Goal: Task Accomplishment & Management: Manage account settings

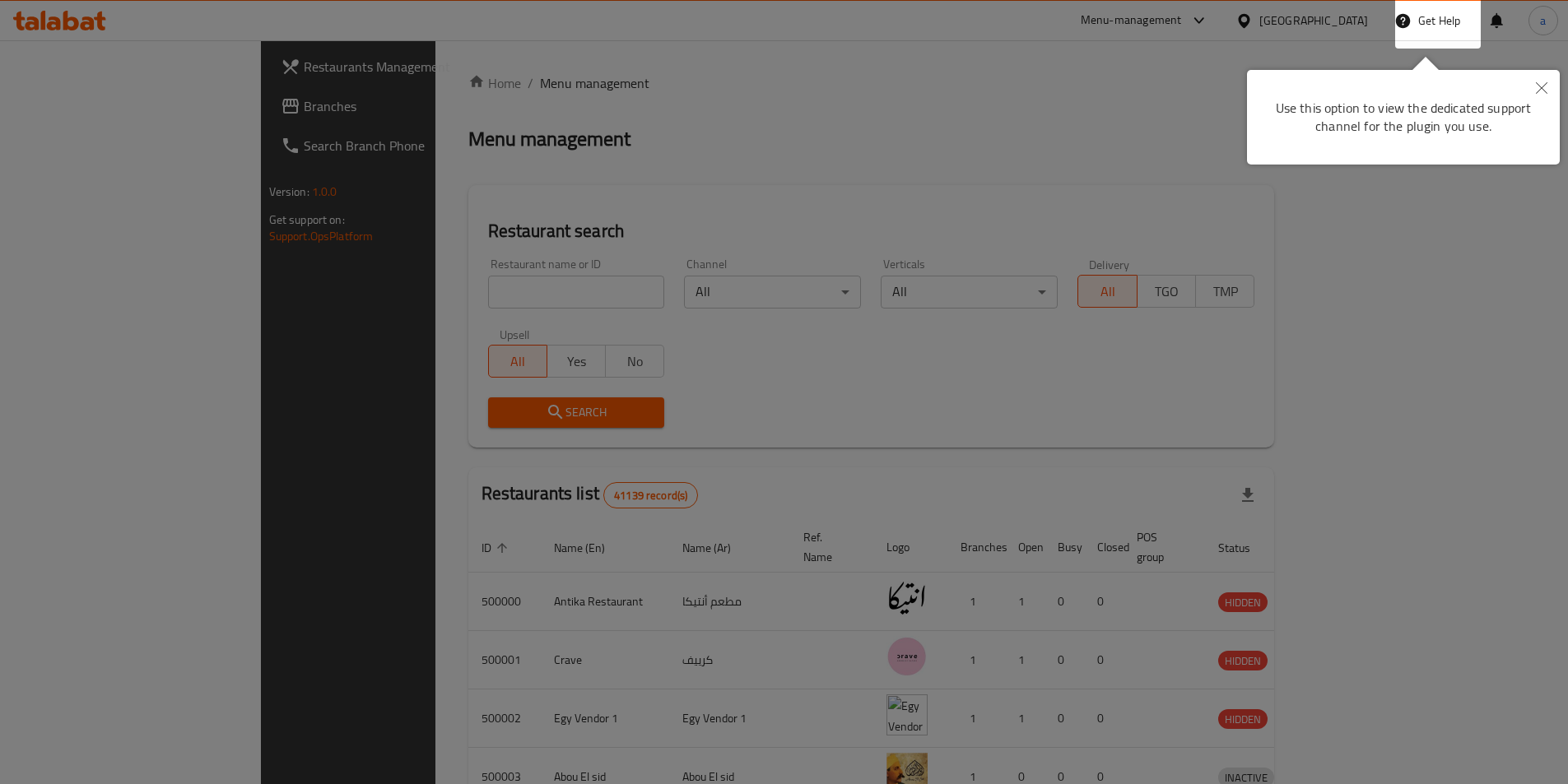
click at [1537, 91] on icon "Close" at bounding box center [1541, 88] width 12 height 12
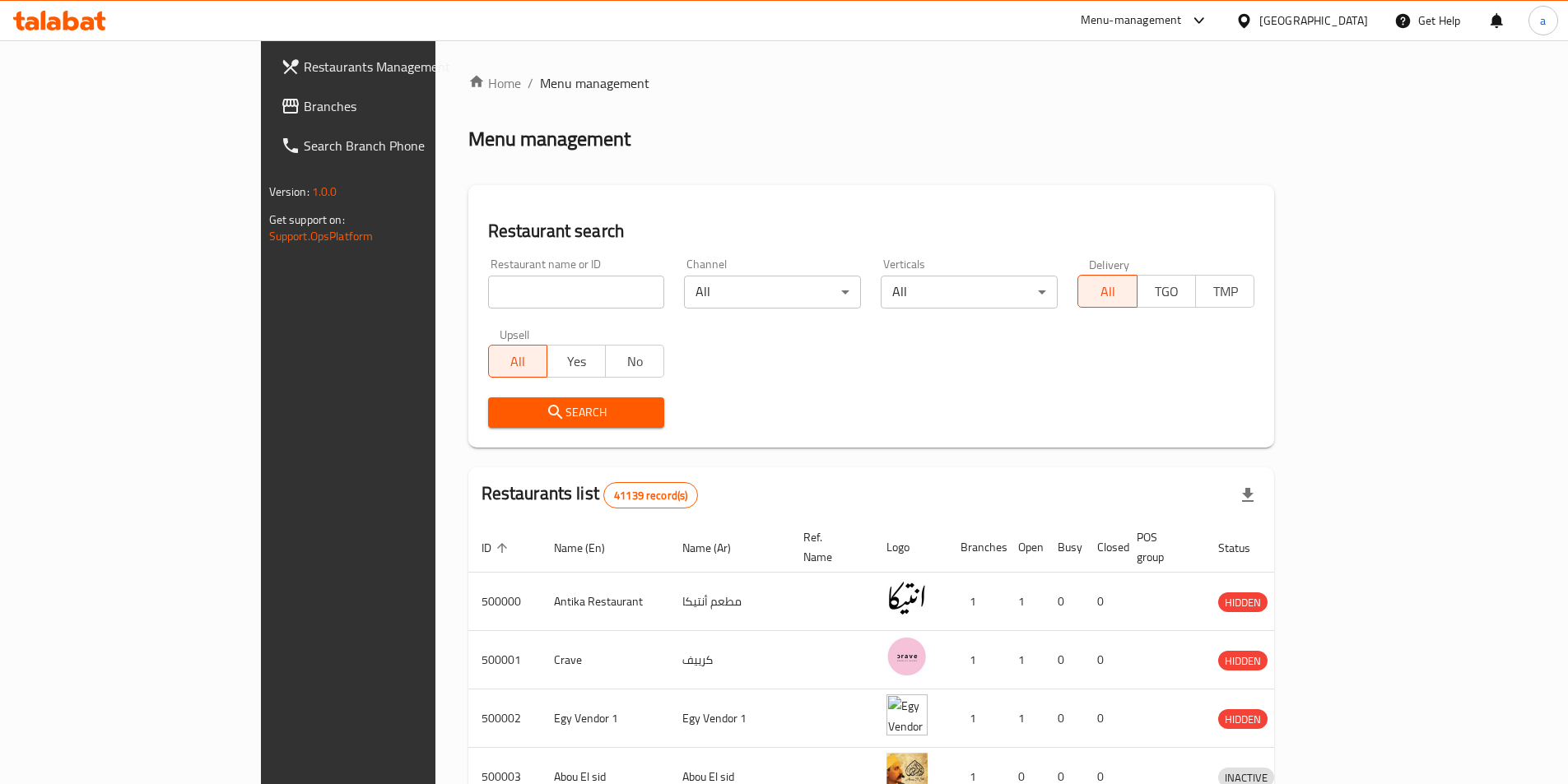
click at [1259, 27] on div at bounding box center [1247, 21] width 24 height 18
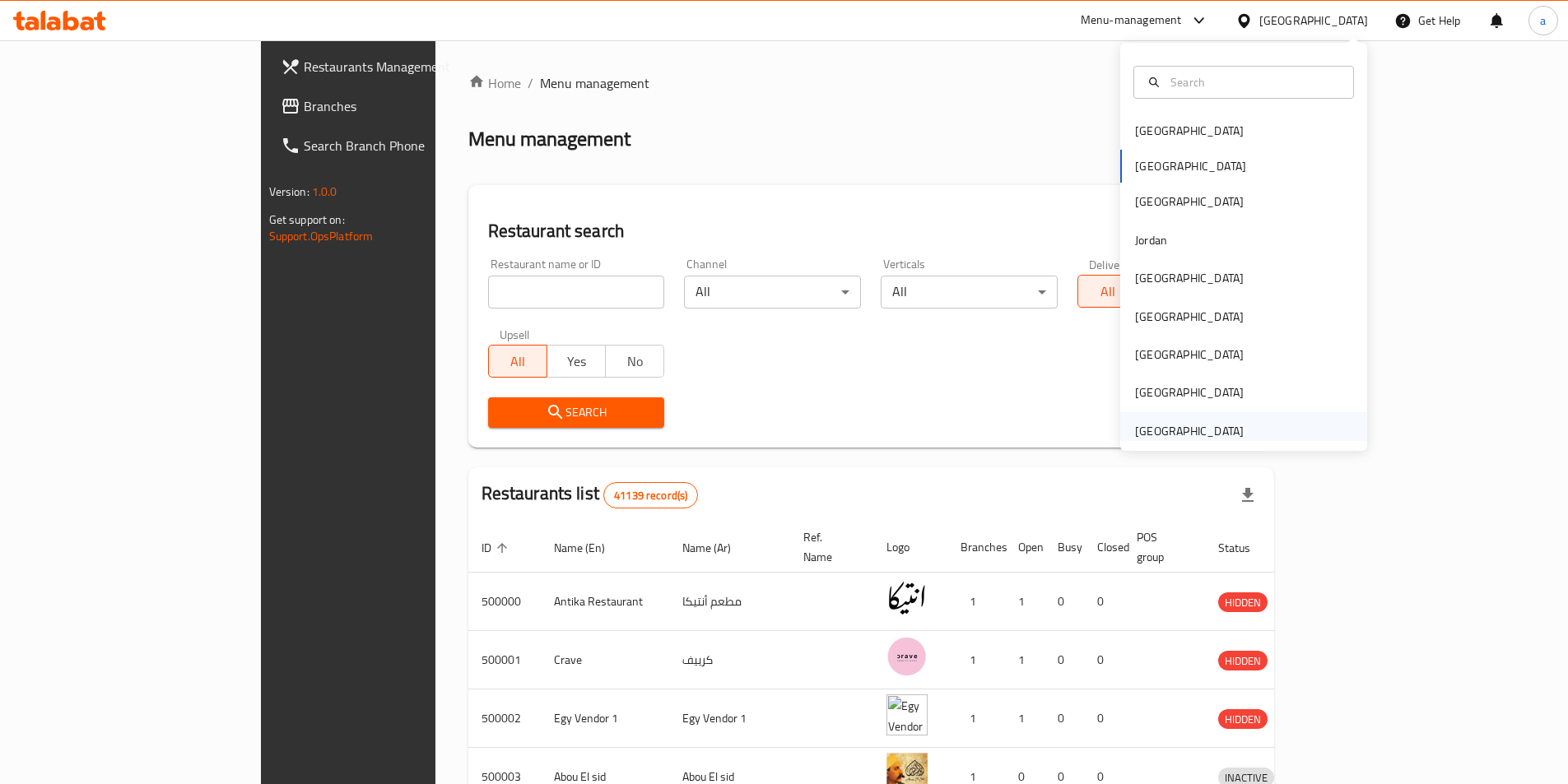
click at [1150, 424] on div "[GEOGRAPHIC_DATA]" at bounding box center [1189, 431] width 109 height 18
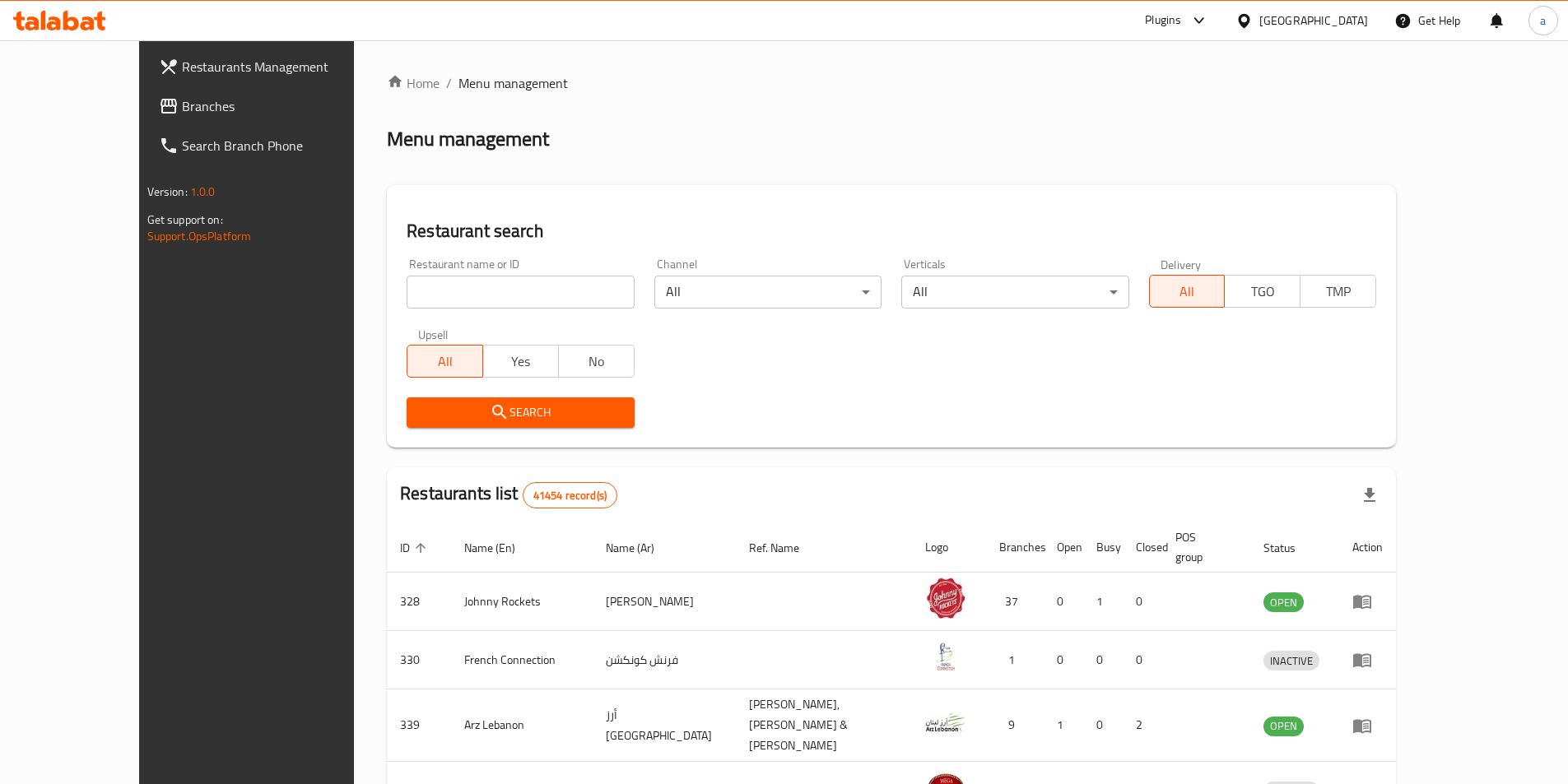
click at [182, 106] on span "Branches" at bounding box center [284, 106] width 205 height 20
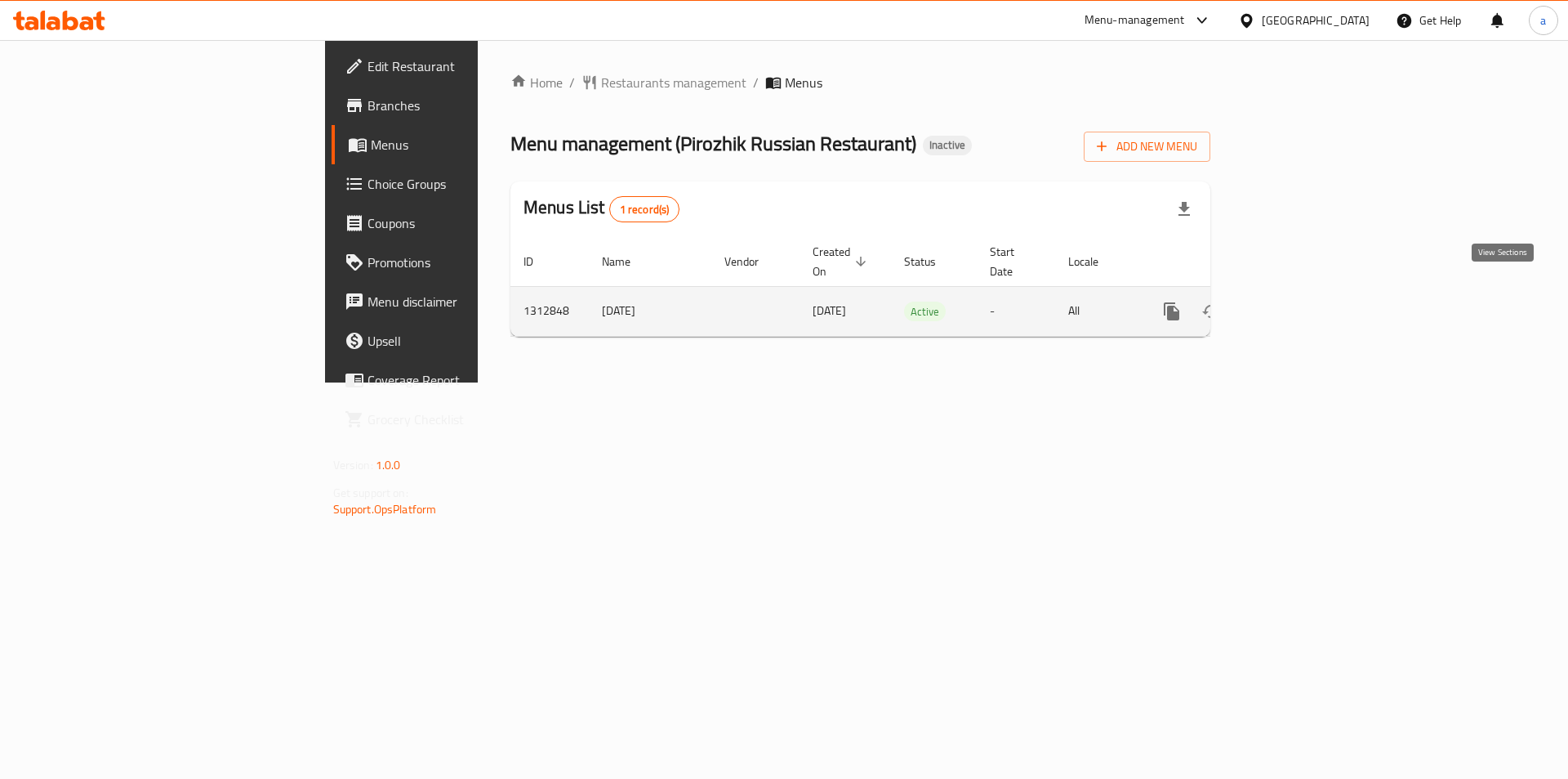
click at [1310, 298] on link "enhanced table" at bounding box center [1289, 311] width 39 height 39
